Goal: Task Accomplishment & Management: Use online tool/utility

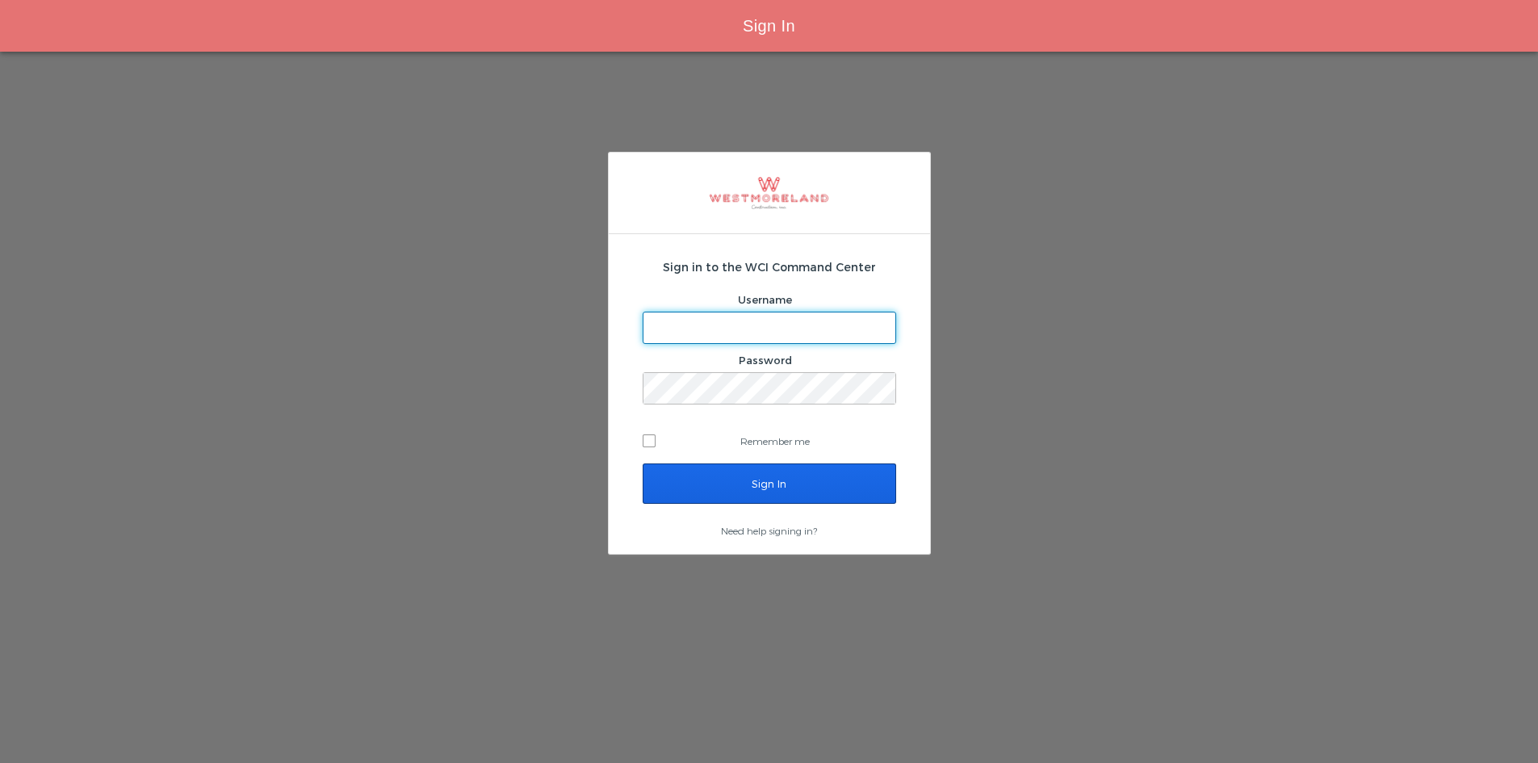
type input "areynoso@westmoreland.nyc"
click at [738, 468] on input "Sign In" at bounding box center [770, 484] width 254 height 40
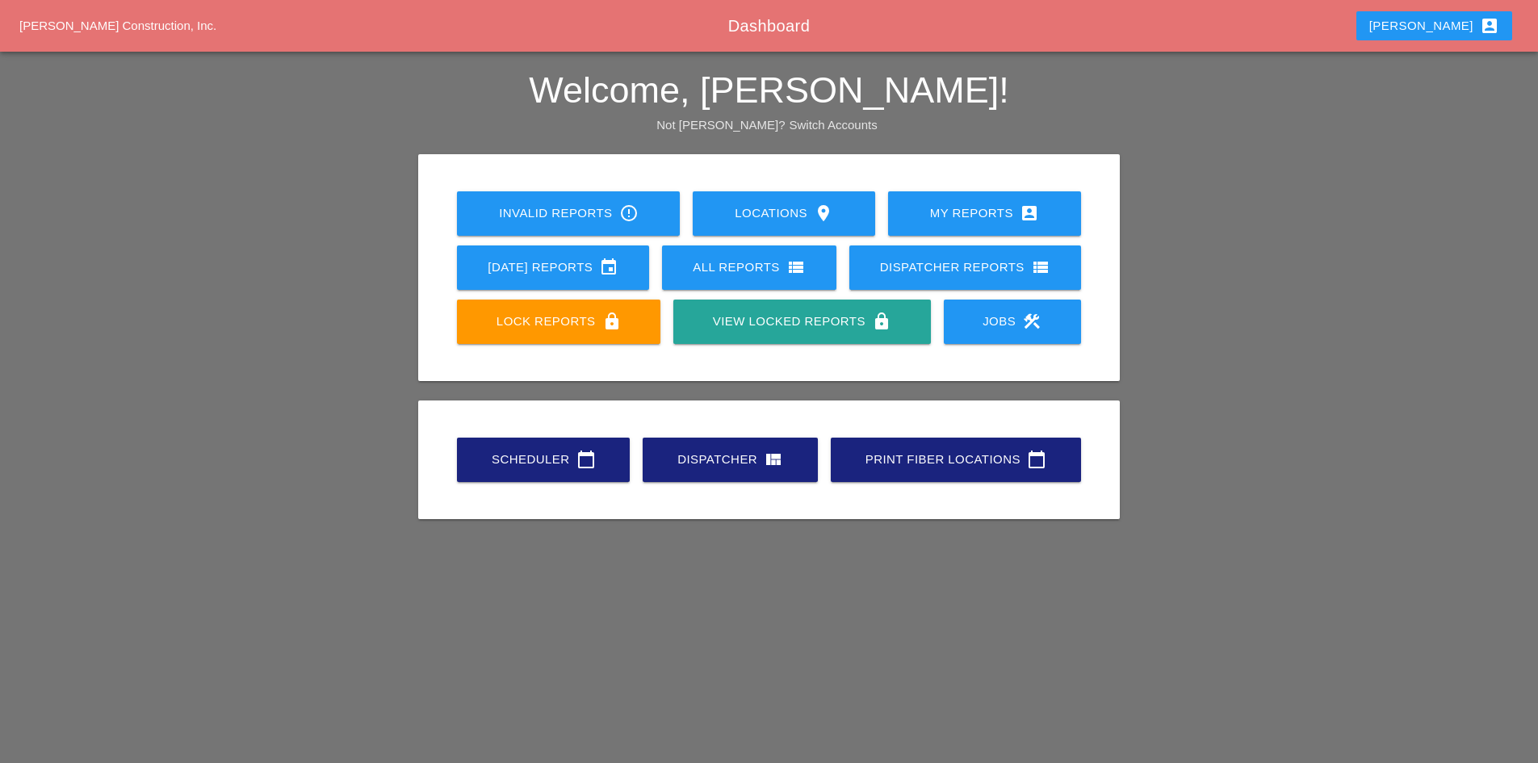
click at [503, 459] on div "Scheduler calendar_today" at bounding box center [543, 459] width 121 height 19
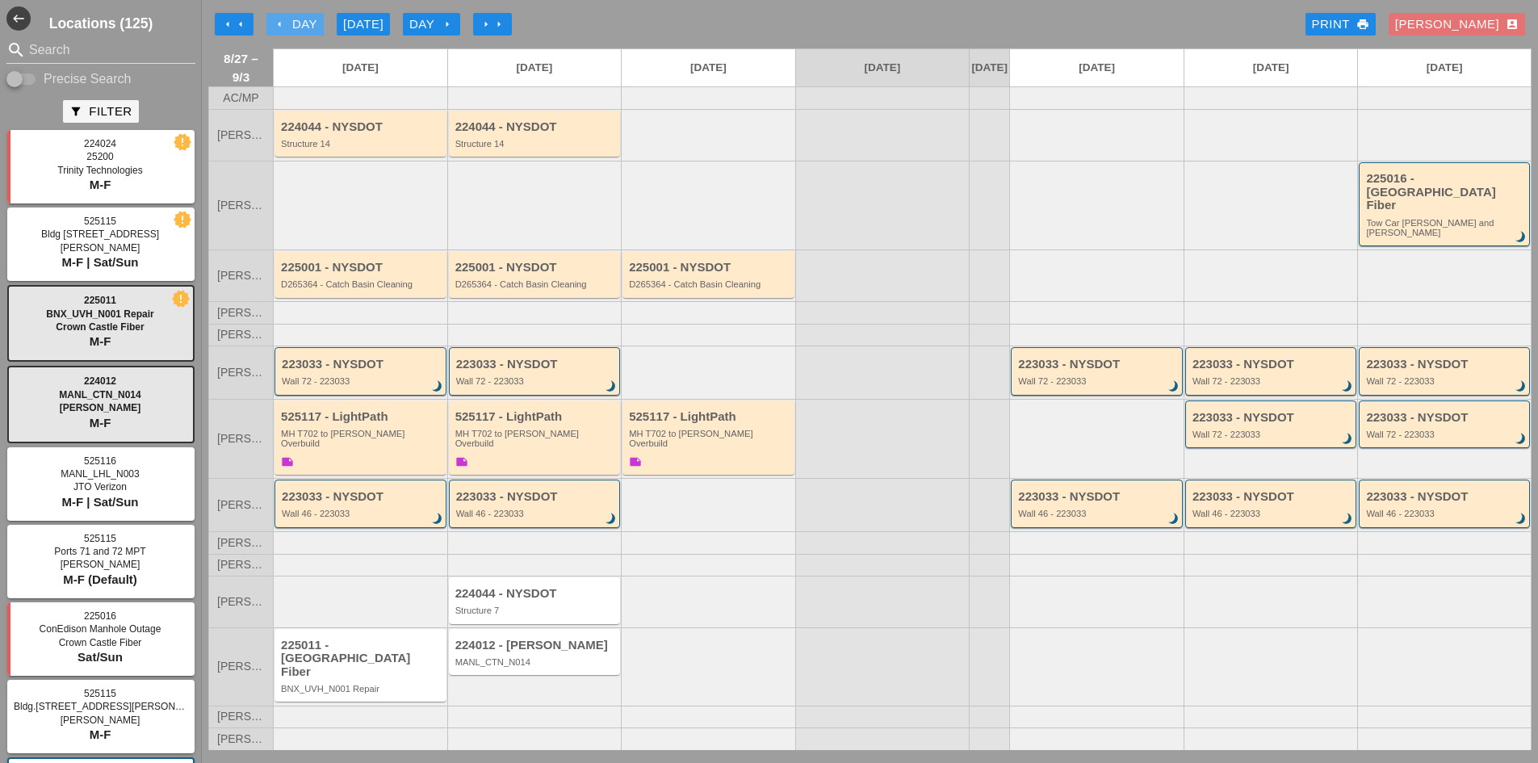
click at [275, 24] on icon "arrow_left" at bounding box center [279, 24] width 13 height 13
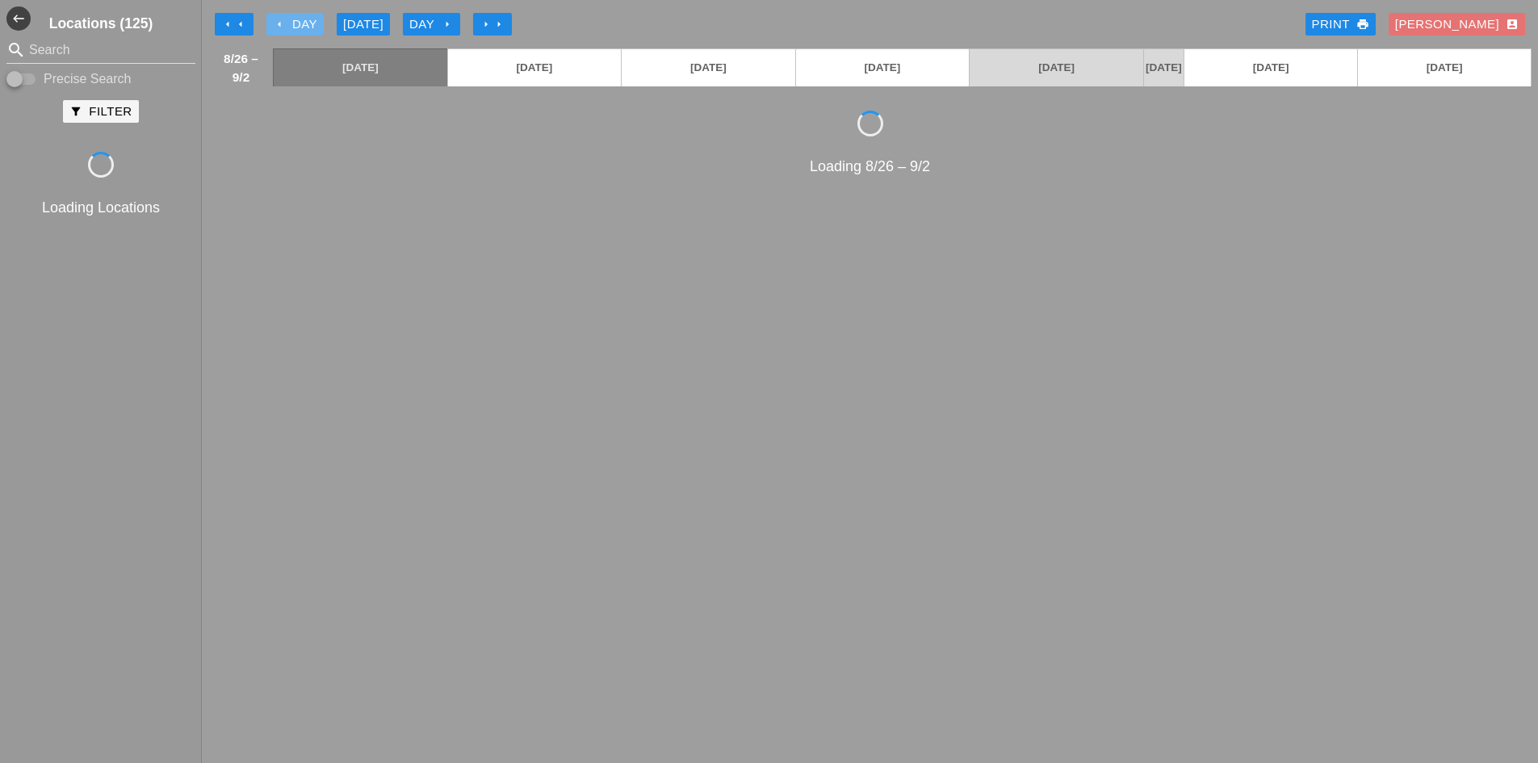
click at [275, 24] on icon "arrow_left" at bounding box center [279, 24] width 13 height 13
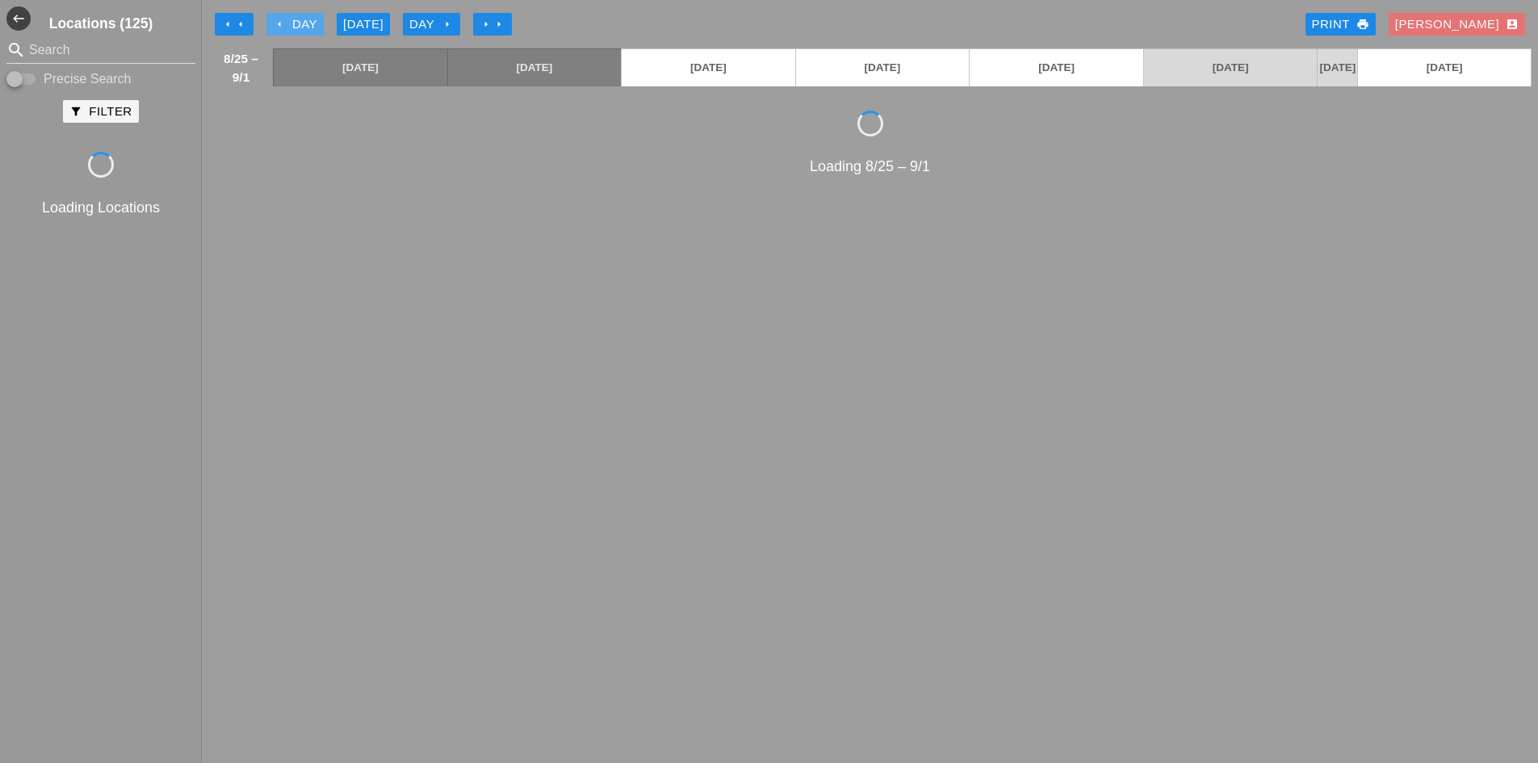
click at [275, 24] on icon "arrow_left" at bounding box center [279, 24] width 13 height 13
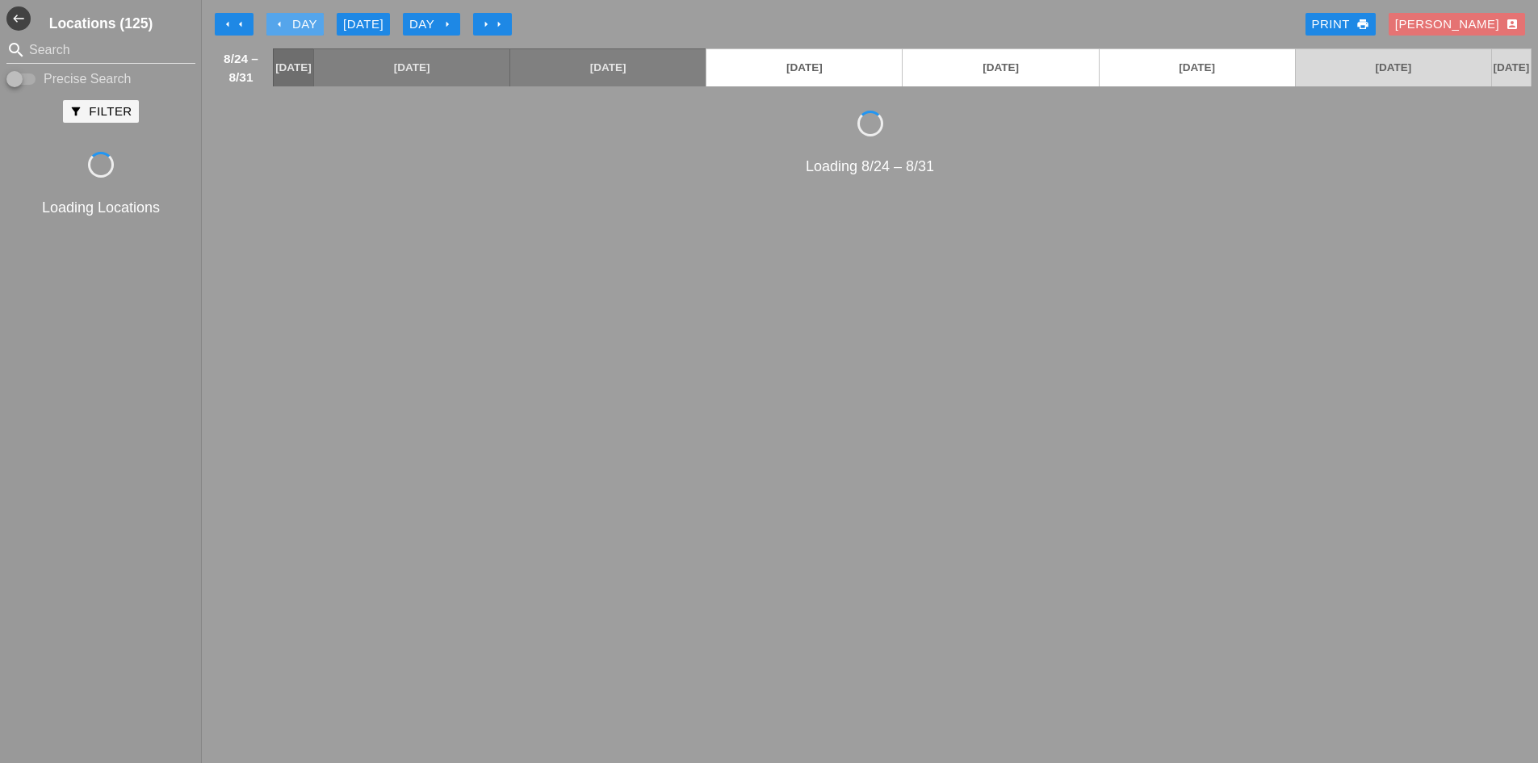
click at [275, 23] on icon "arrow_left" at bounding box center [279, 24] width 13 height 13
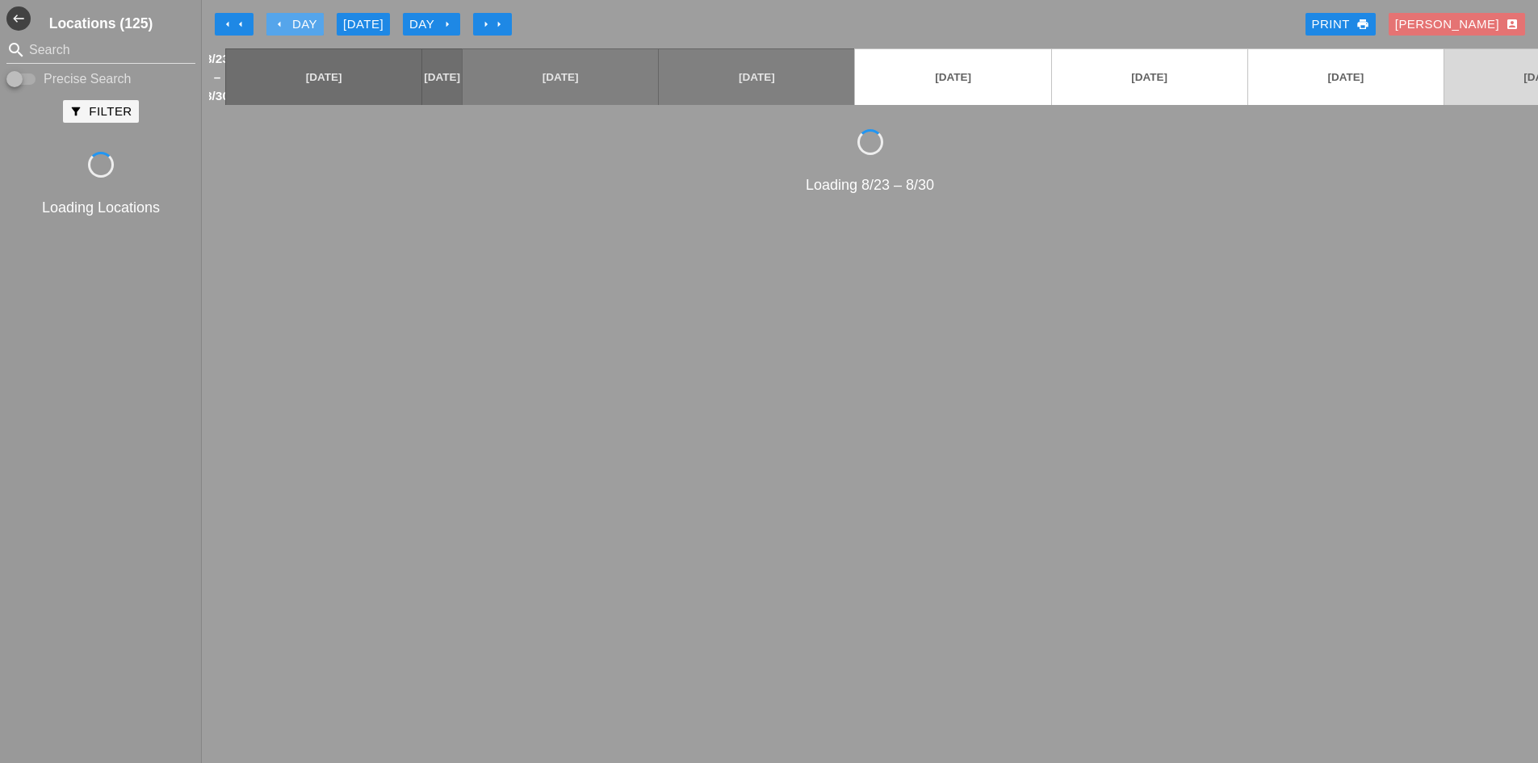
click at [275, 23] on icon "arrow_left" at bounding box center [279, 24] width 13 height 13
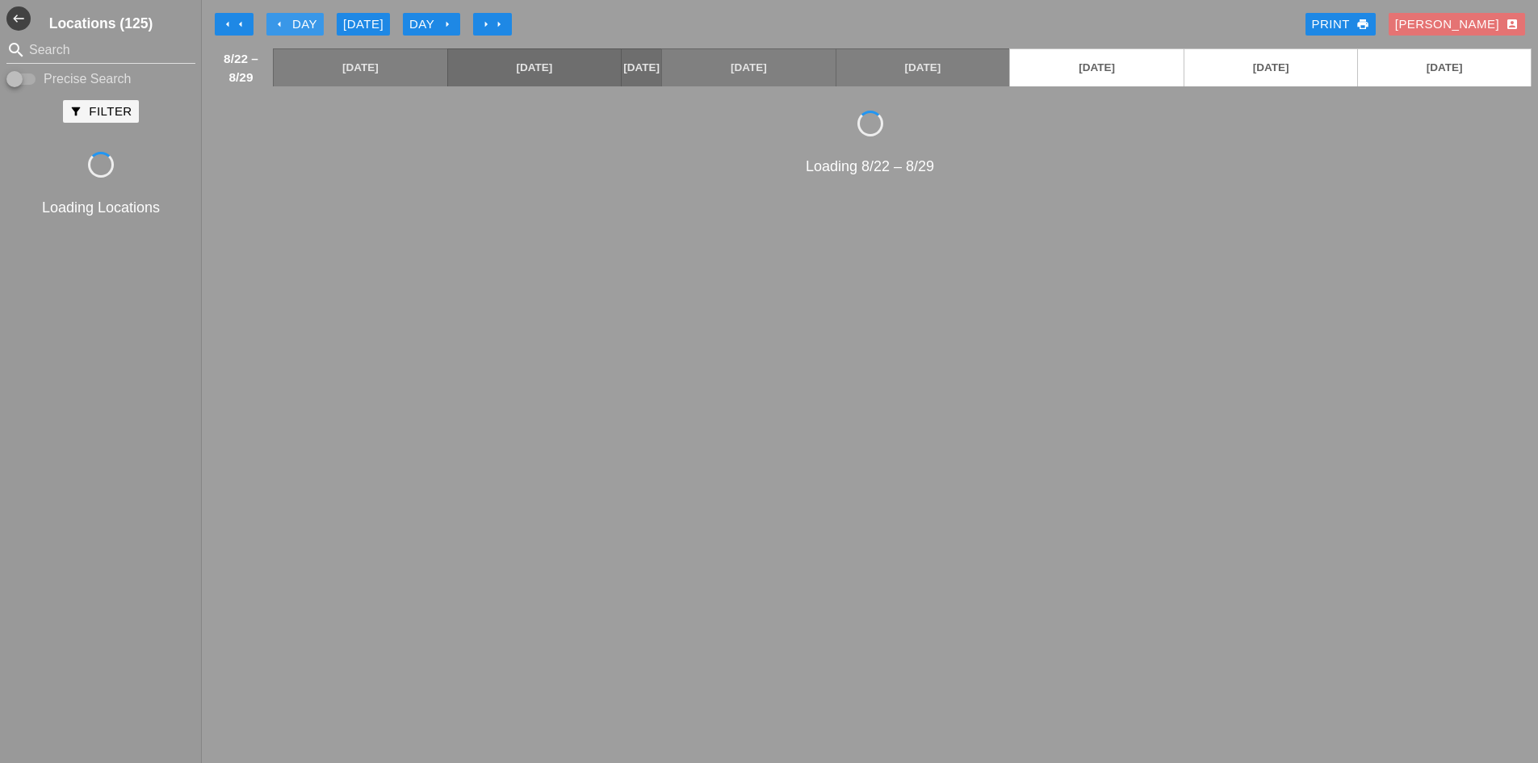
click at [275, 23] on icon "arrow_left" at bounding box center [279, 24] width 13 height 13
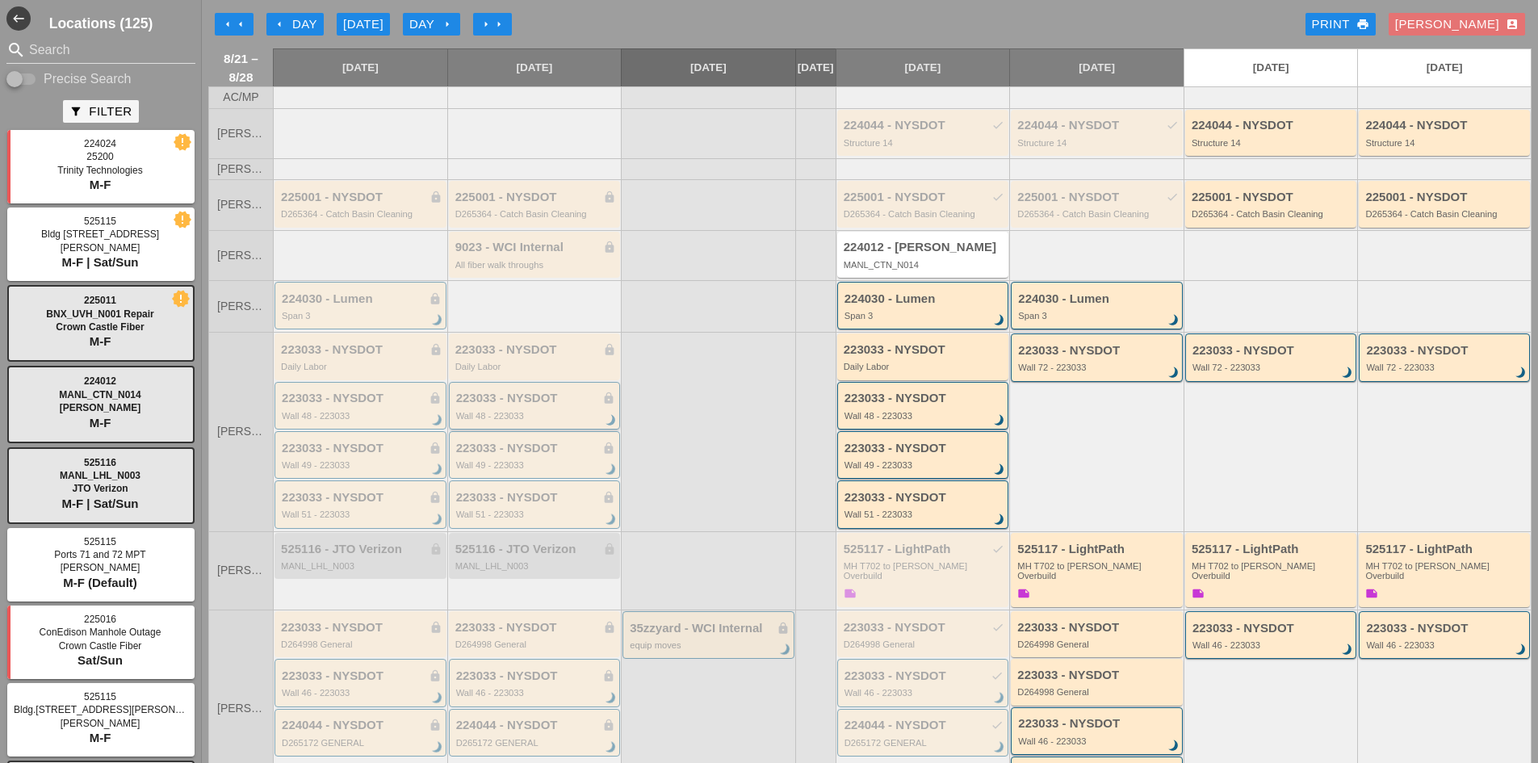
click at [524, 430] on div "223033 - NYSDOT lock Wall 48 - 223033 brightness_3" at bounding box center [535, 406] width 172 height 48
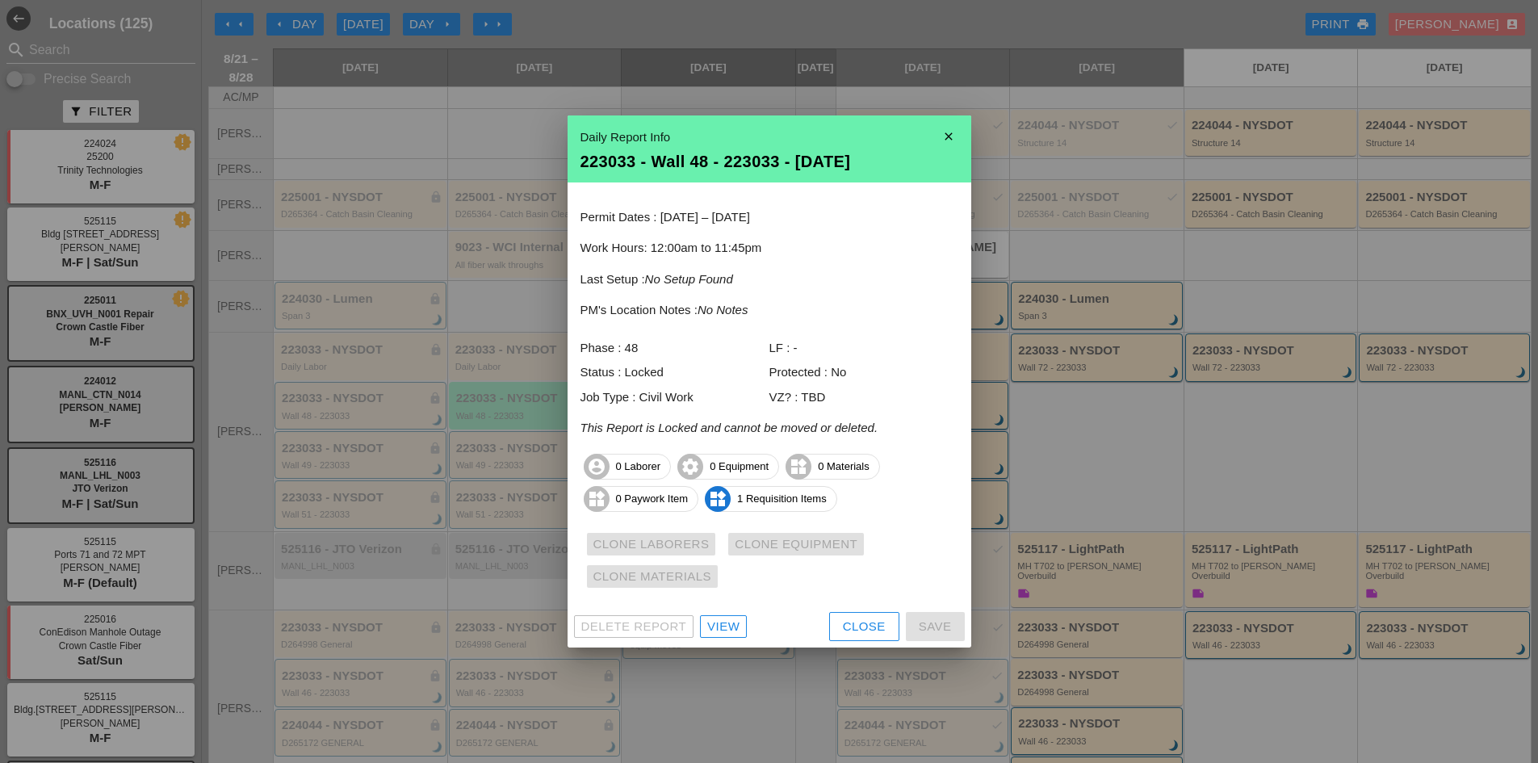
click at [709, 632] on div "View" at bounding box center [723, 627] width 32 height 19
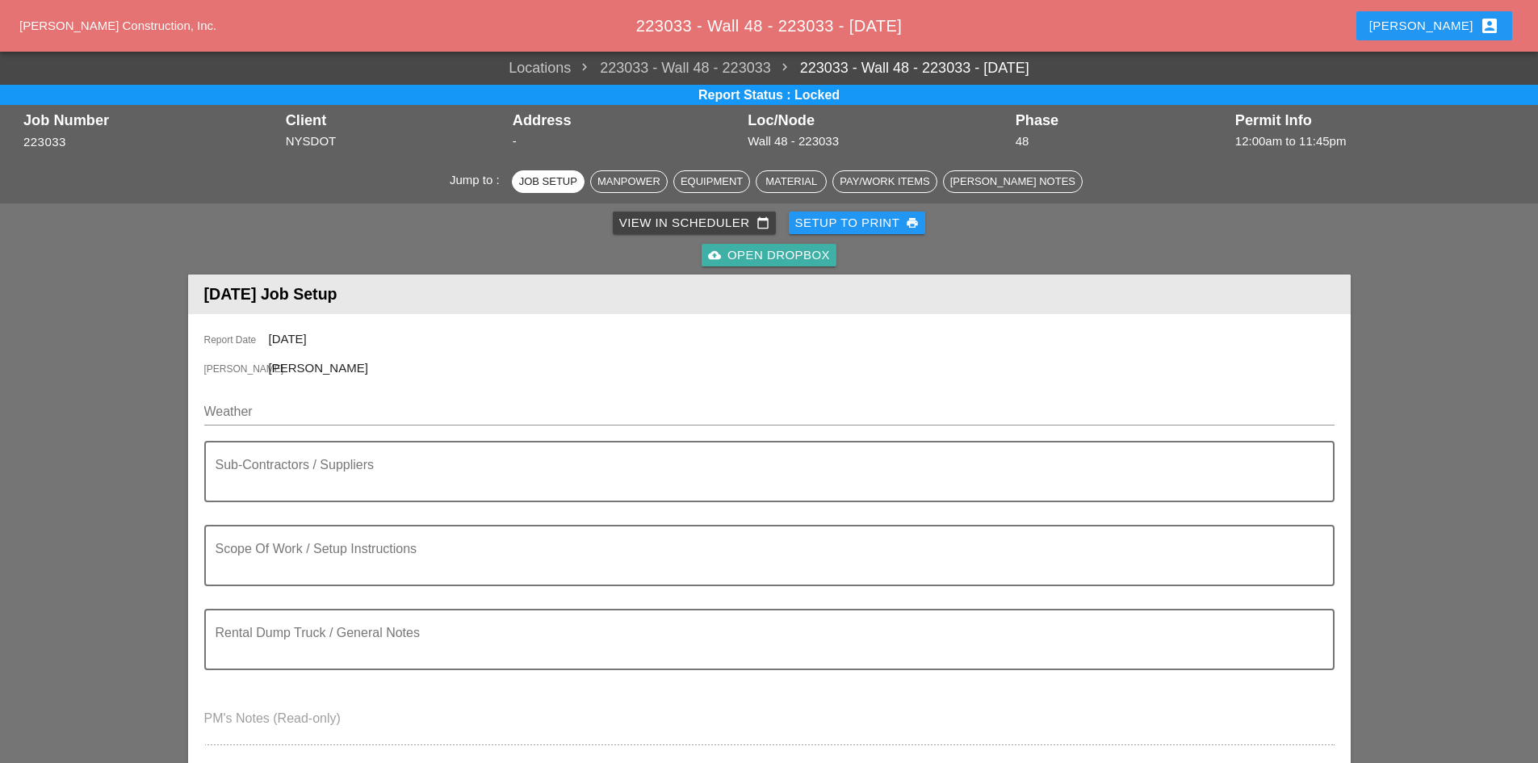
click at [747, 258] on div "cloud_upload Open Dropbox" at bounding box center [769, 255] width 122 height 19
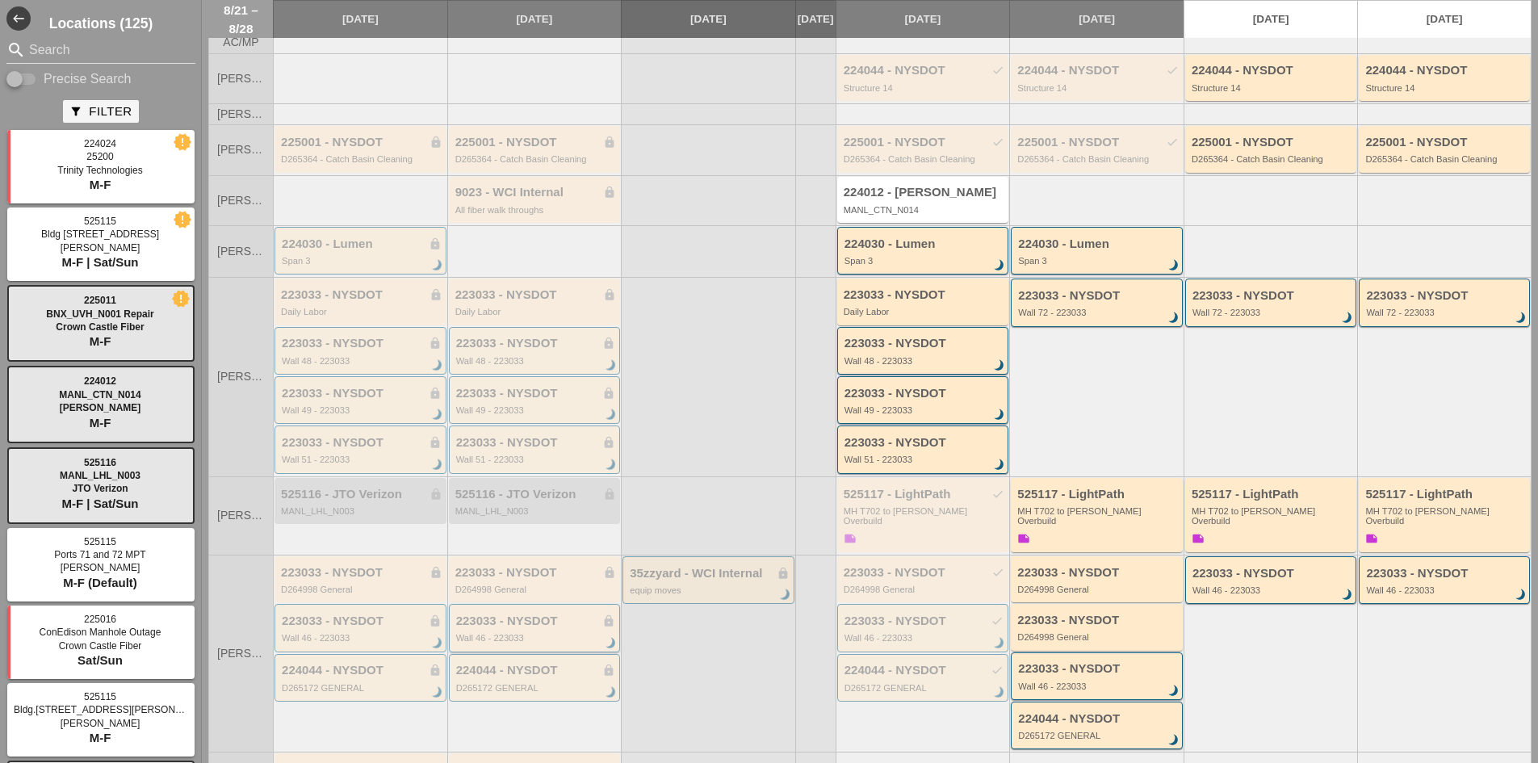
scroll to position [81, 0]
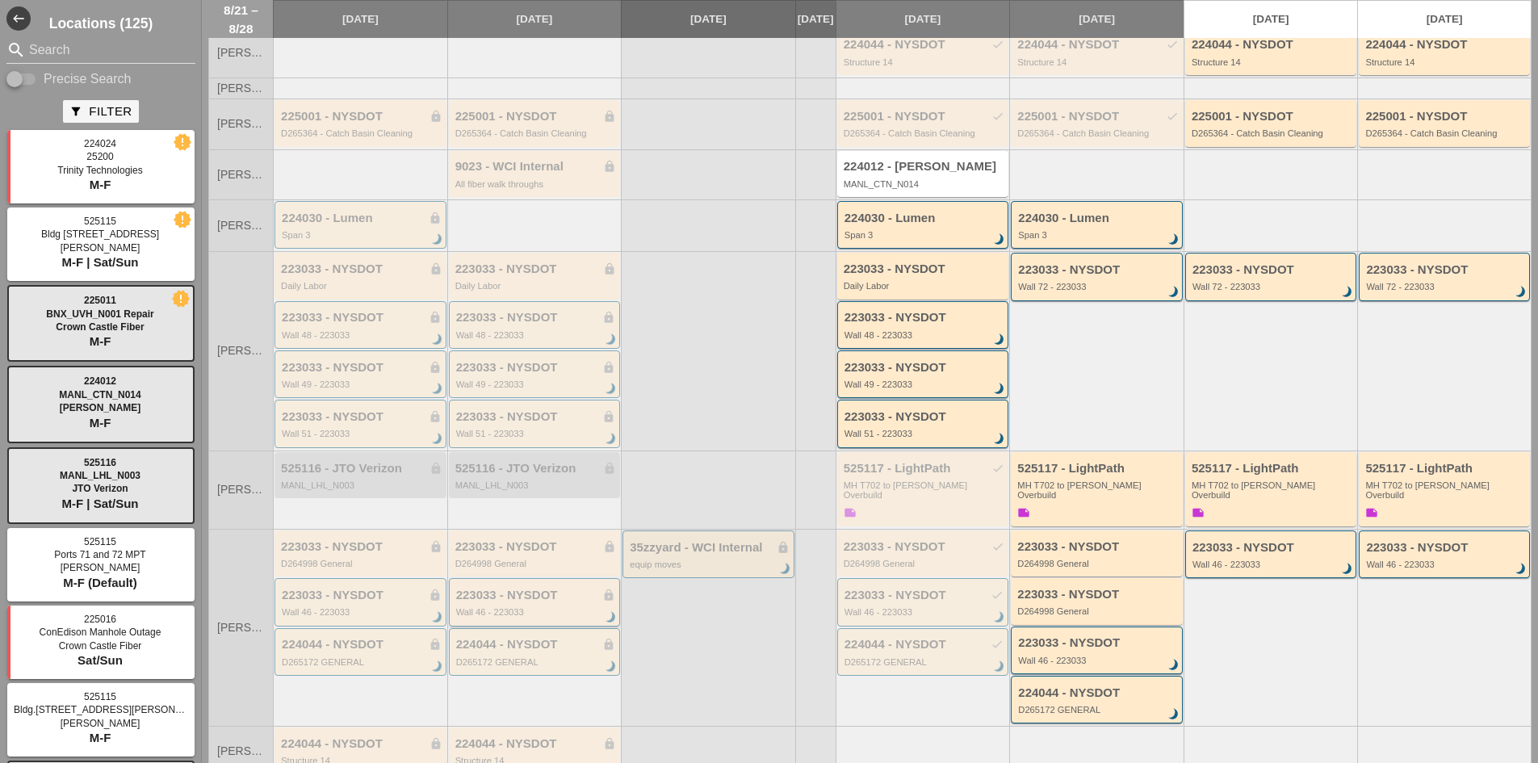
click at [488, 611] on div "Wall 46 - 223033" at bounding box center [536, 612] width 160 height 10
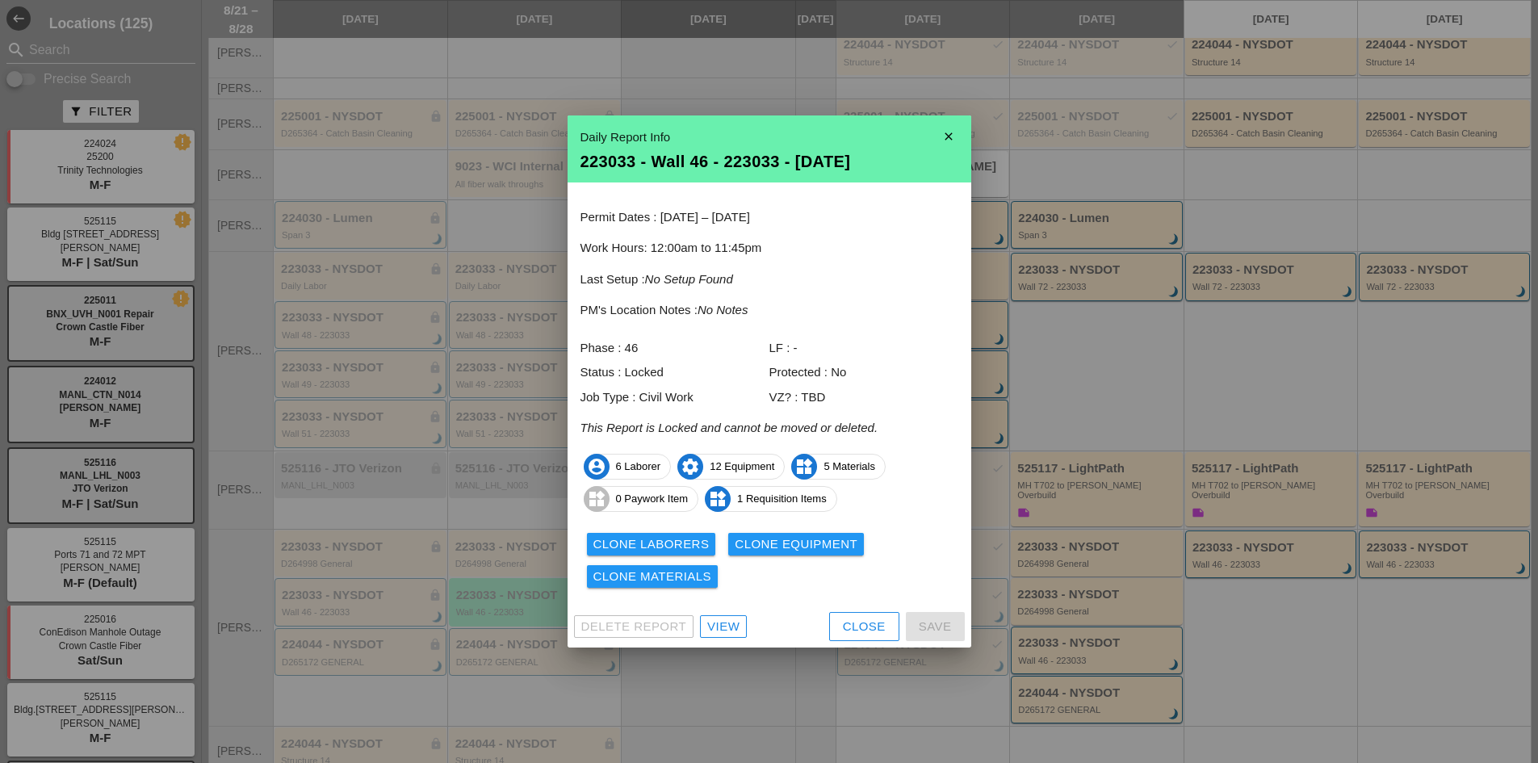
click at [728, 614] on div "Delete Report View Close Save" at bounding box center [770, 627] width 404 height 42
click at [728, 628] on div "View" at bounding box center [723, 627] width 32 height 19
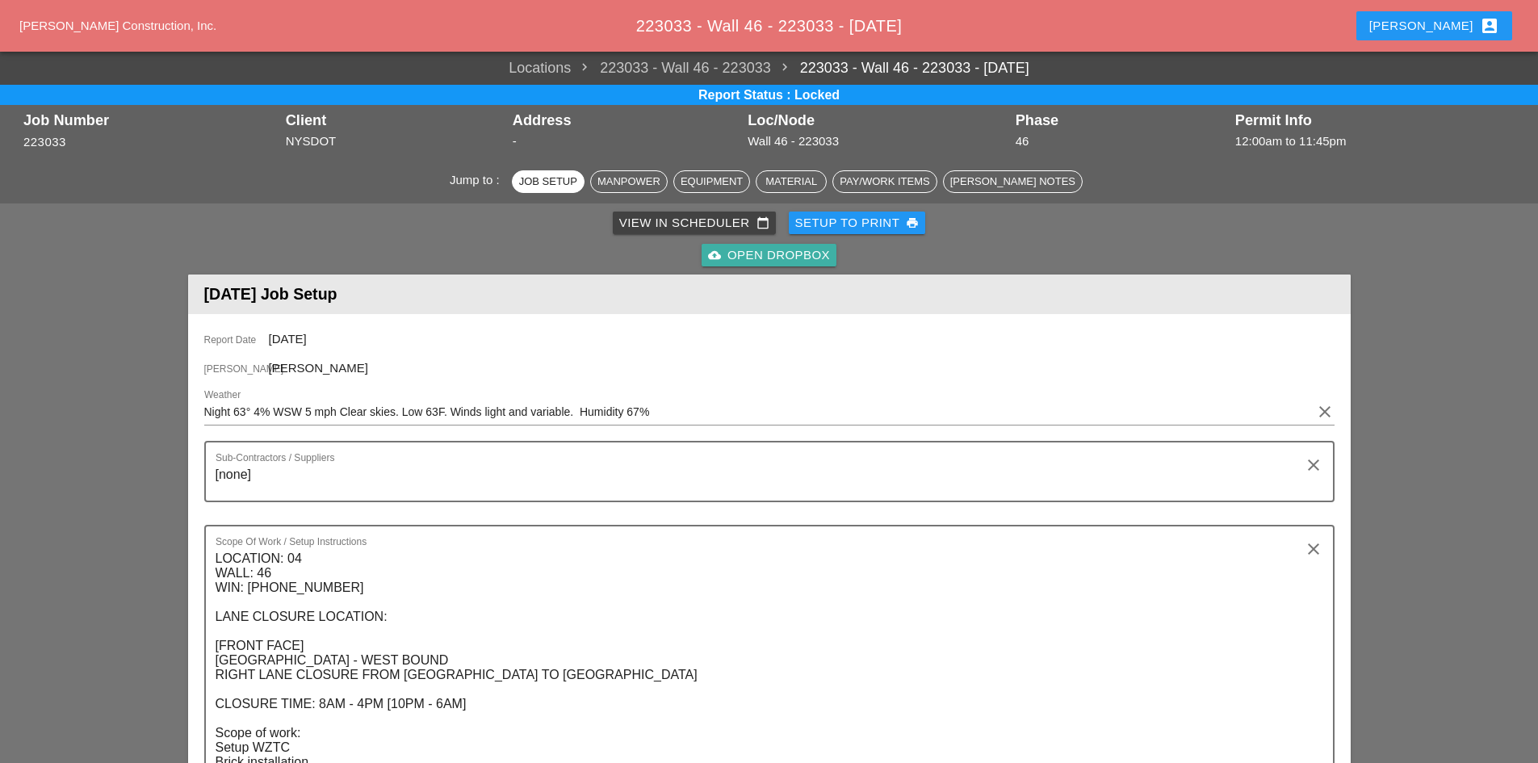
click at [779, 250] on div "cloud_upload Open Dropbox" at bounding box center [769, 255] width 122 height 19
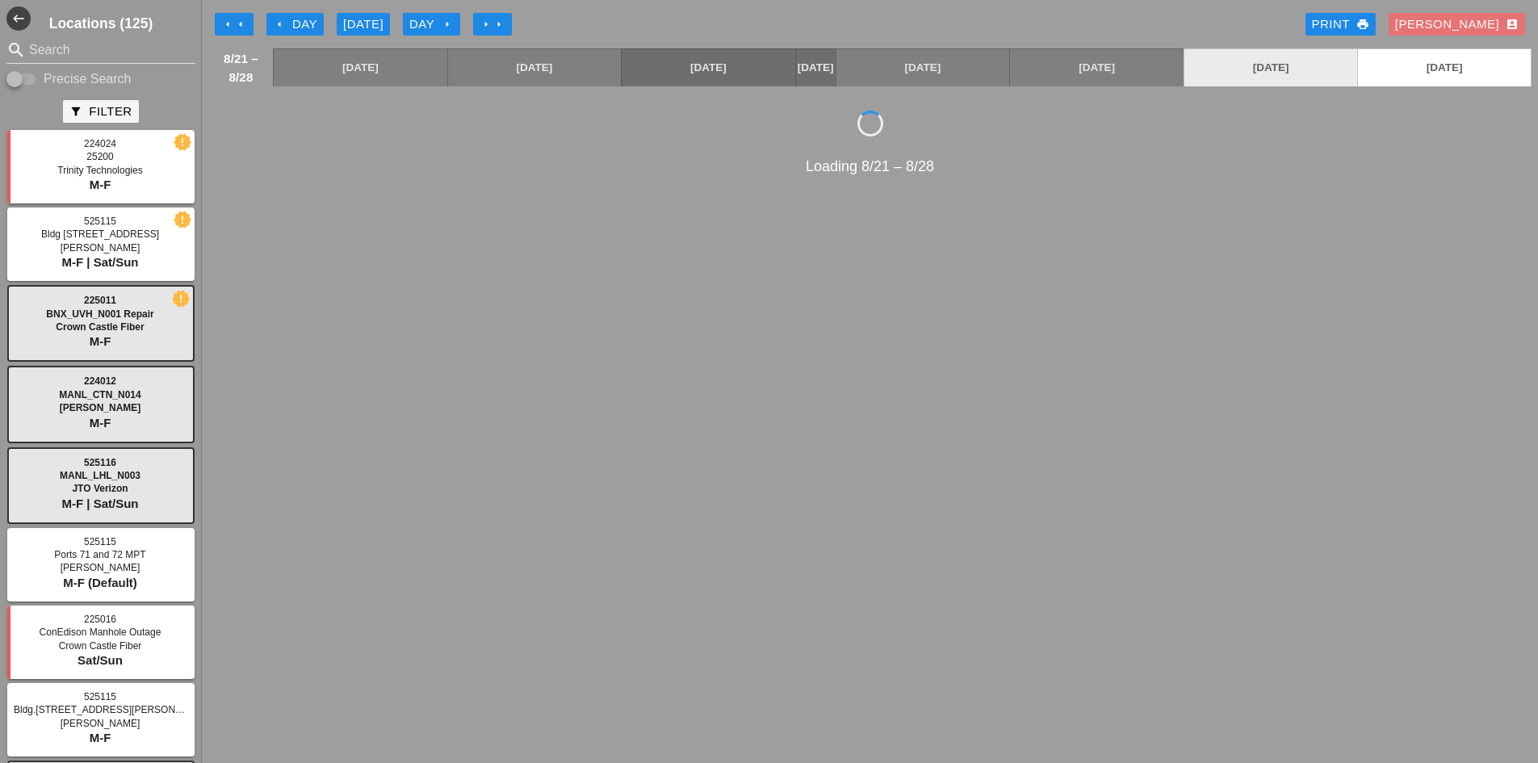
click at [1314, 65] on link "[DATE]" at bounding box center [1272, 67] width 174 height 37
